Goal: Task Accomplishment & Management: Complete application form

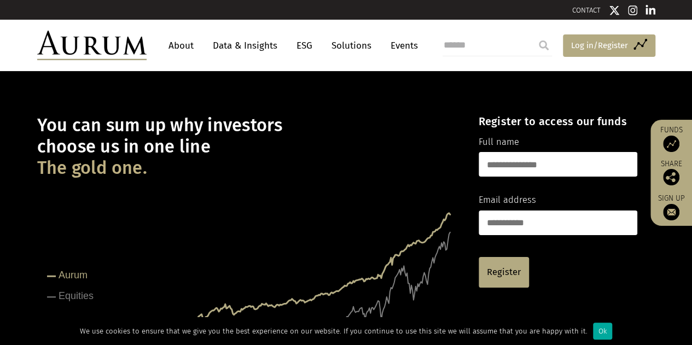
click at [594, 45] on span "Log in/Register" at bounding box center [599, 45] width 57 height 13
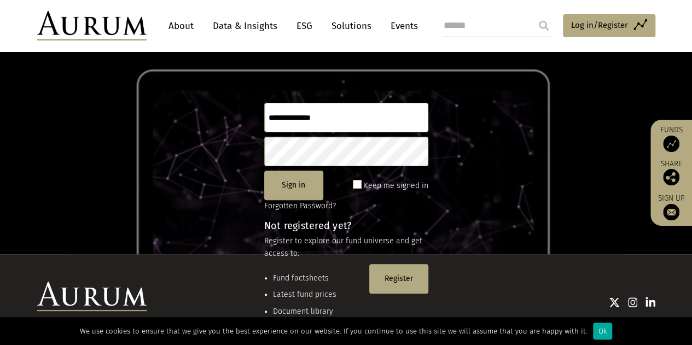
scroll to position [91, 0]
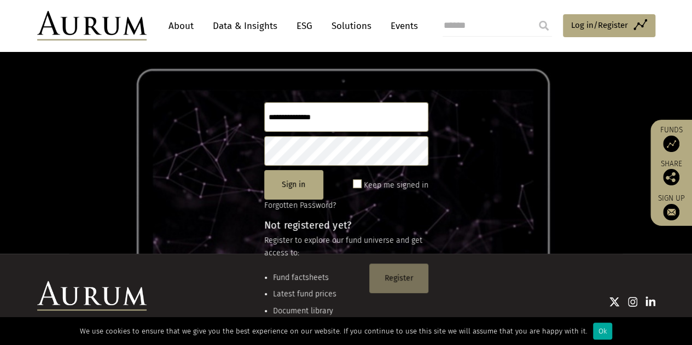
click at [410, 276] on button "Register" at bounding box center [398, 279] width 59 height 30
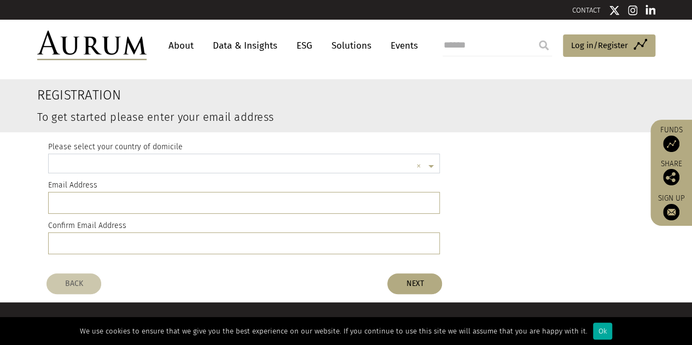
scroll to position [3, 0]
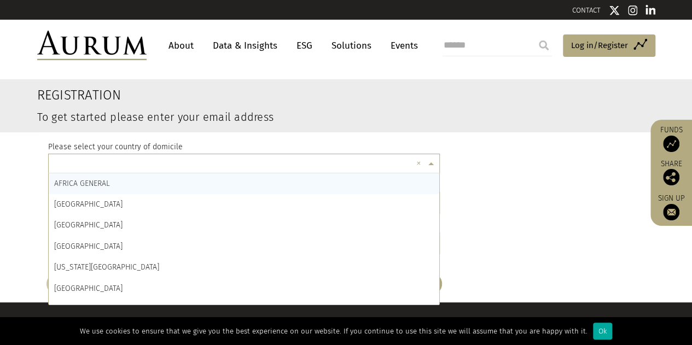
click at [328, 166] on input "text" at bounding box center [233, 165] width 358 height 22
type input "***"
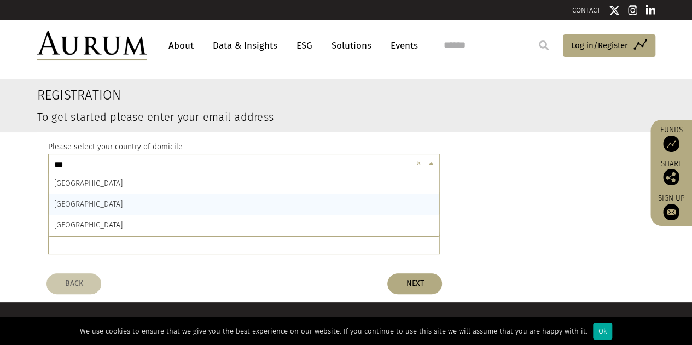
click at [207, 204] on div "INDIA" at bounding box center [244, 204] width 391 height 21
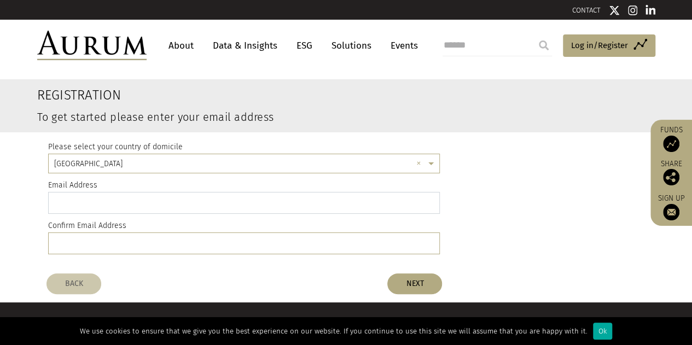
click at [207, 204] on input "email" at bounding box center [244, 203] width 392 height 22
type input "**********"
click at [401, 278] on button "NEXT" at bounding box center [414, 283] width 55 height 21
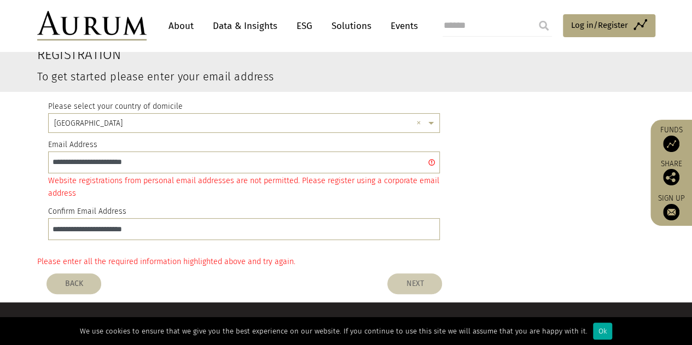
scroll to position [37, 0]
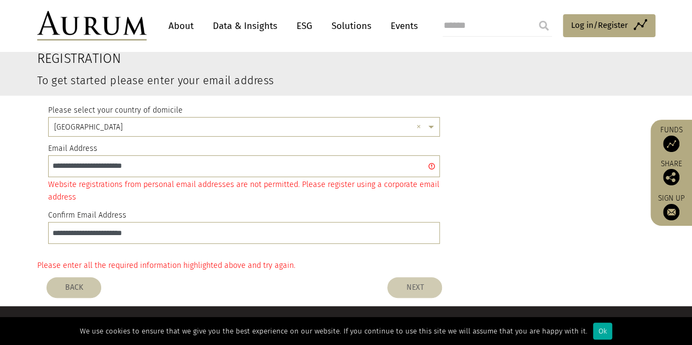
click at [418, 288] on button "NEXT" at bounding box center [414, 287] width 55 height 21
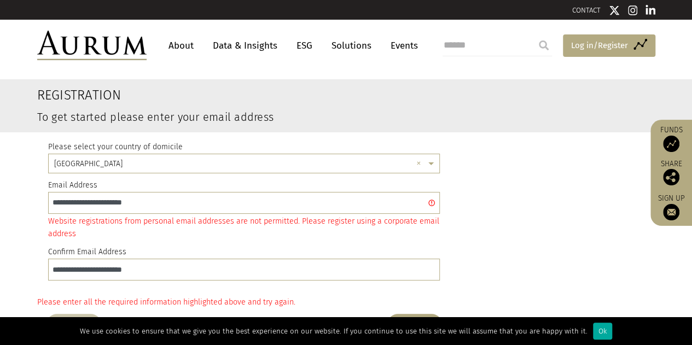
click at [580, 45] on span "Log in/Register" at bounding box center [599, 45] width 57 height 13
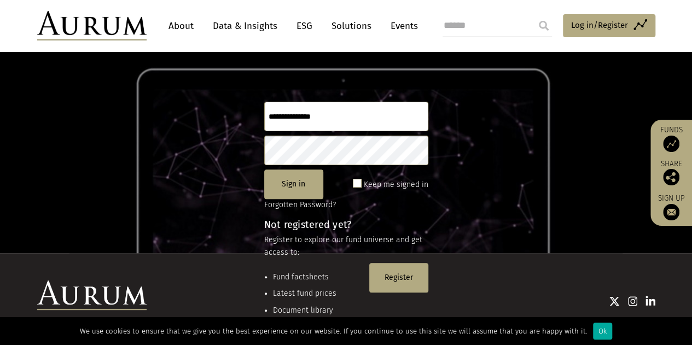
scroll to position [92, 0]
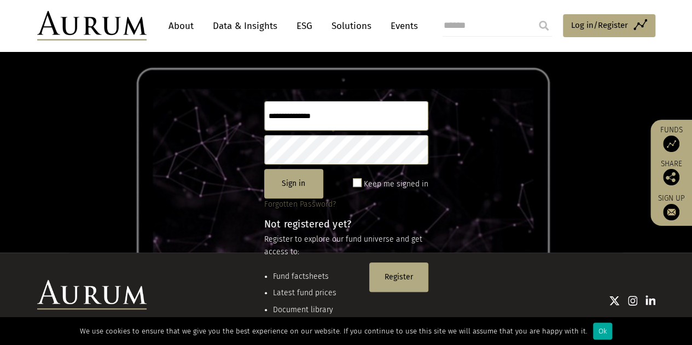
click at [301, 204] on link "Forgotten Password?" at bounding box center [300, 204] width 72 height 9
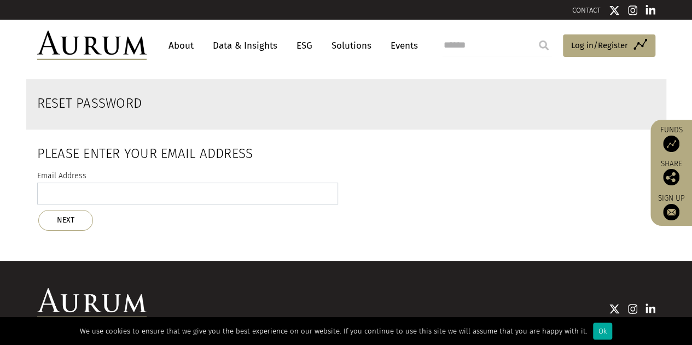
click at [301, 204] on input "email" at bounding box center [187, 194] width 301 height 22
type input "**********"
click at [73, 211] on button "NEXT" at bounding box center [65, 220] width 55 height 21
